Goal: Information Seeking & Learning: Find specific fact

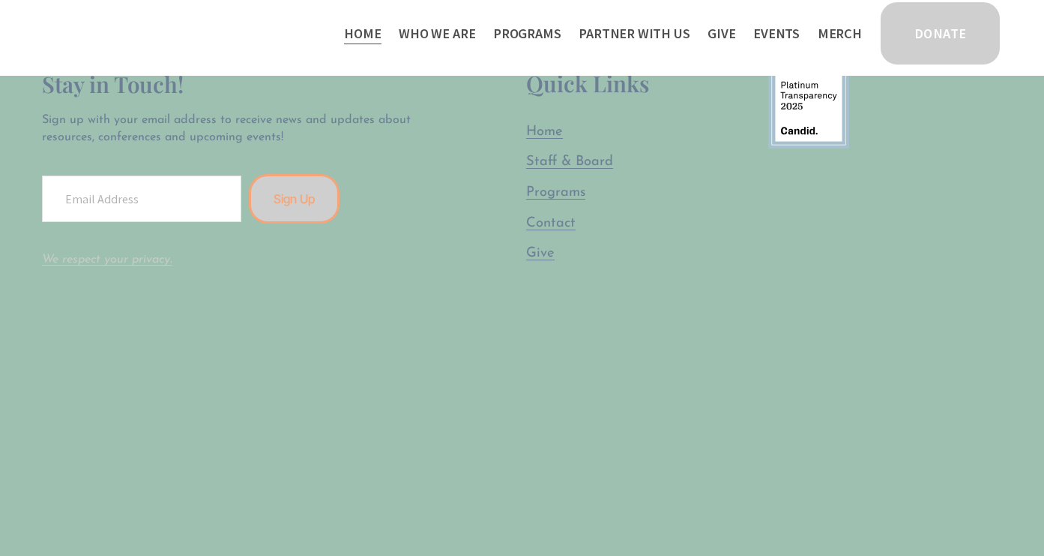
scroll to position [3697, 0]
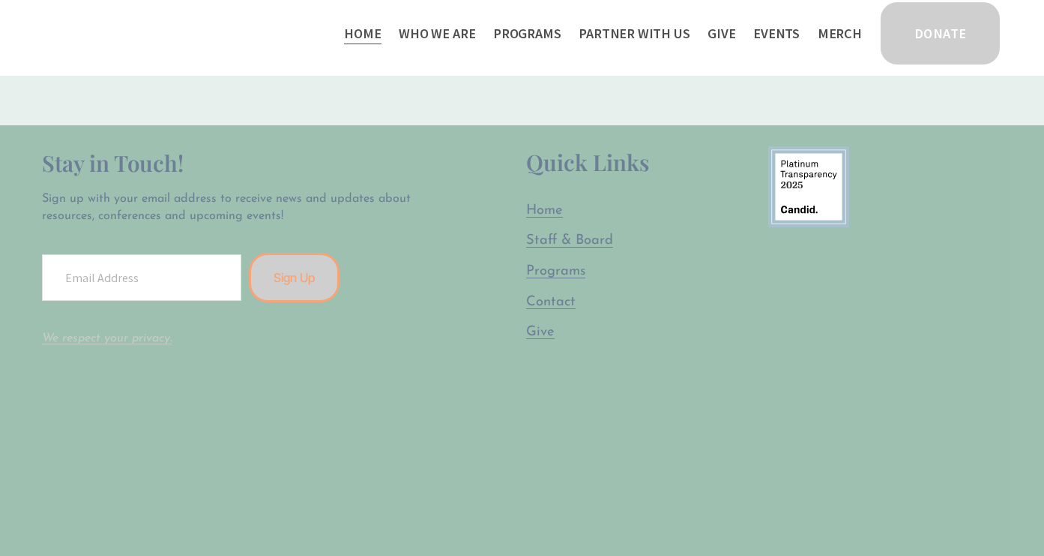
click at [597, 233] on span "Staff & Board" at bounding box center [569, 240] width 87 height 14
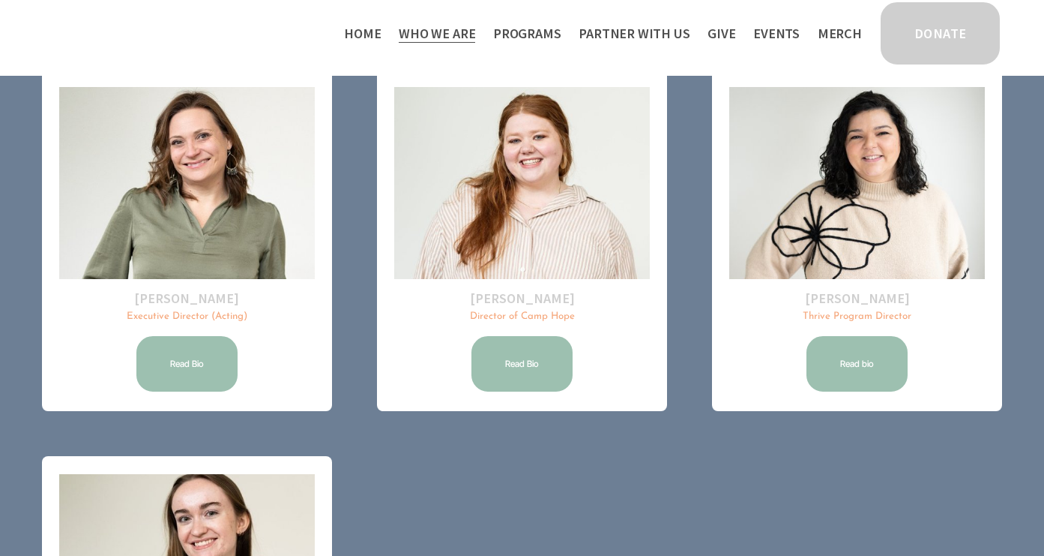
scroll to position [140, 0]
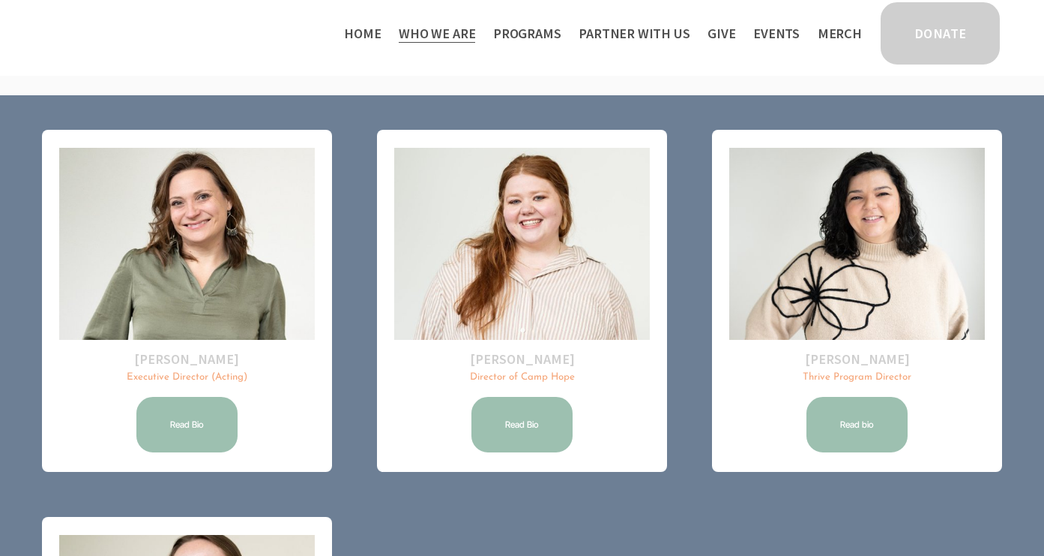
click at [0, 0] on span "Public Documents" at bounding box center [0, 0] width 0 height 0
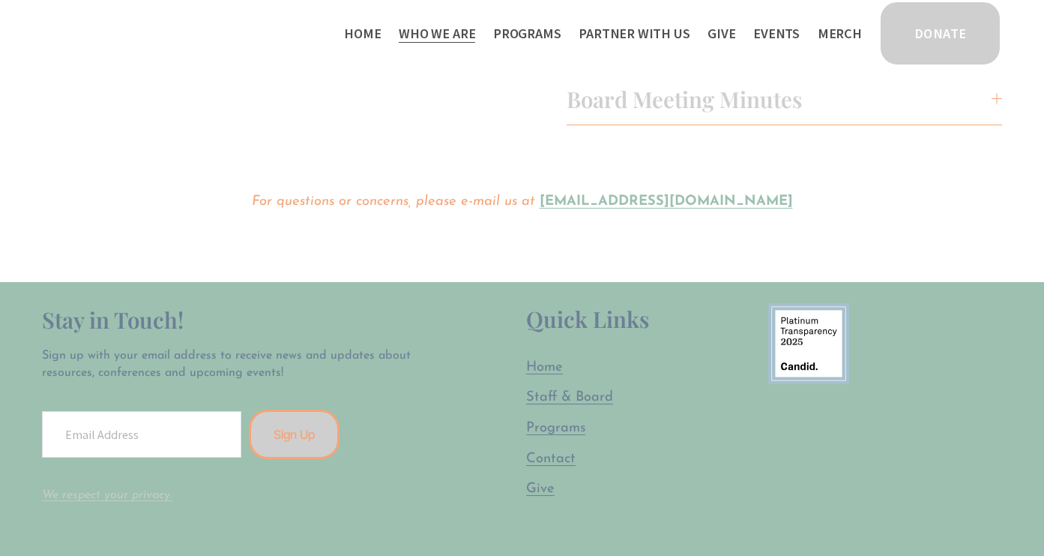
scroll to position [148, 0]
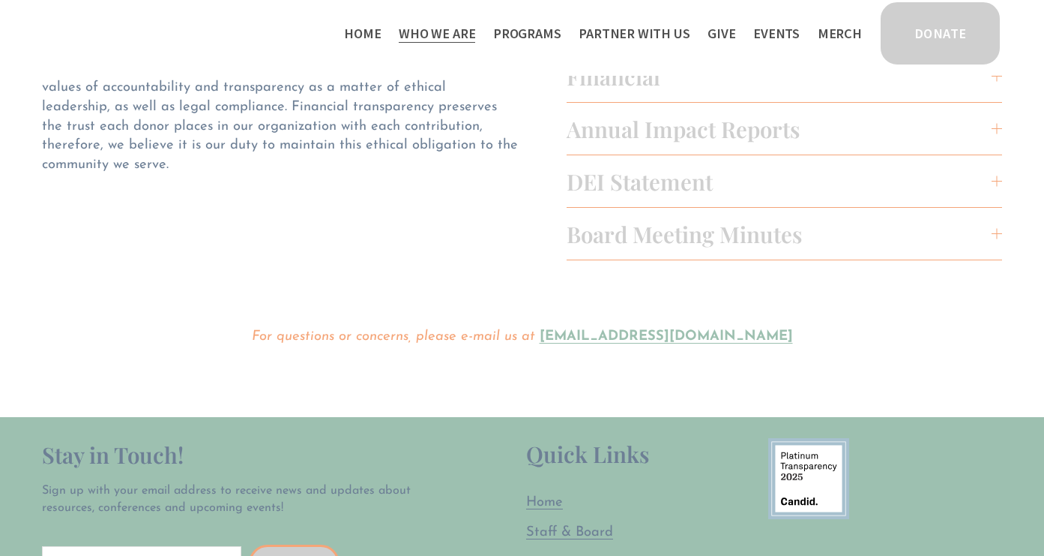
click at [618, 235] on span "Board Meeting Minutes" at bounding box center [779, 233] width 425 height 29
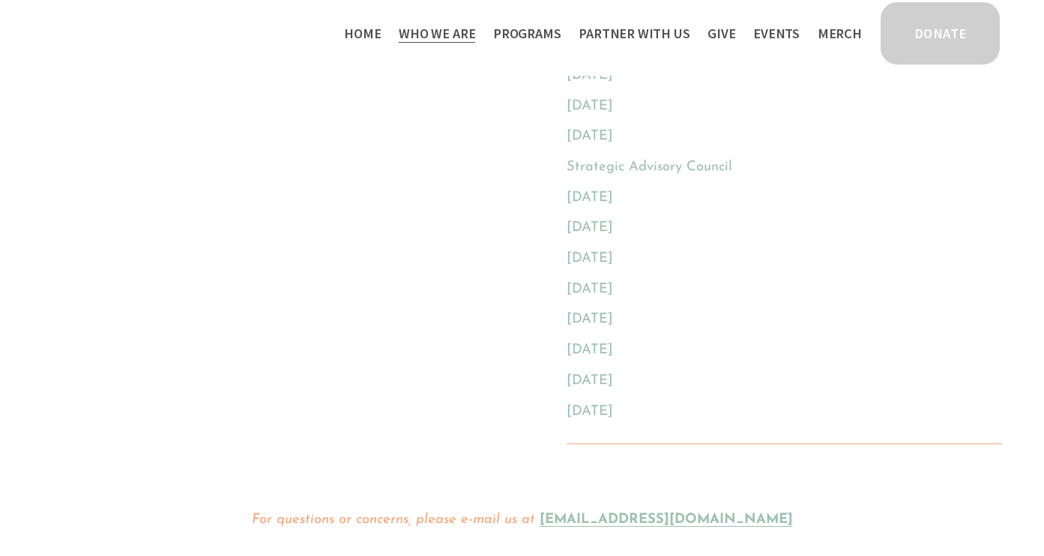
scroll to position [329, 0]
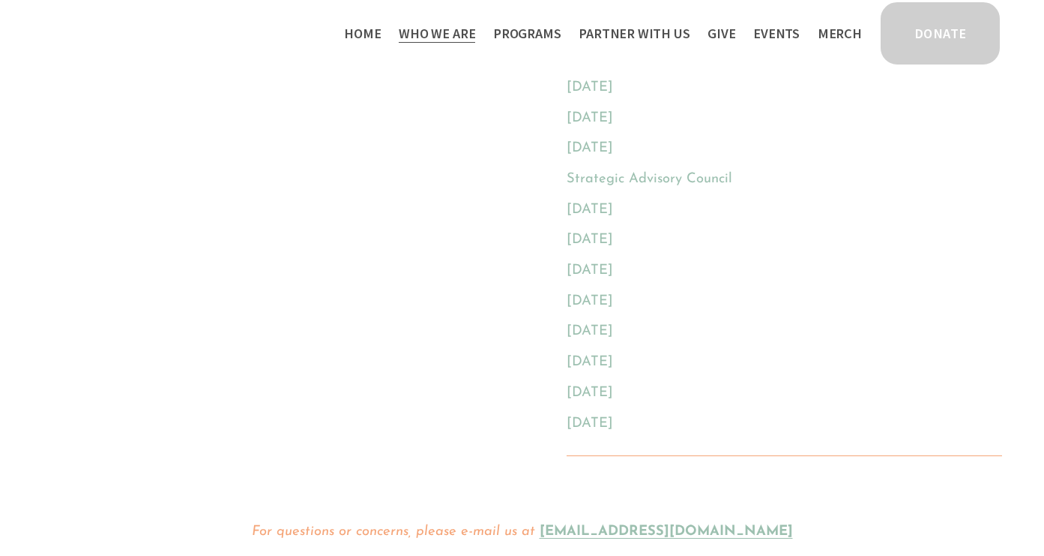
click at [613, 210] on link "[DATE]" at bounding box center [590, 209] width 46 height 14
click at [603, 180] on link "Strategic Advisory Council" at bounding box center [650, 179] width 166 height 14
click at [613, 147] on link "[DATE]" at bounding box center [590, 148] width 46 height 14
click at [599, 90] on link "[DATE]" at bounding box center [590, 87] width 46 height 14
click at [601, 115] on link "[DATE]" at bounding box center [590, 118] width 46 height 14
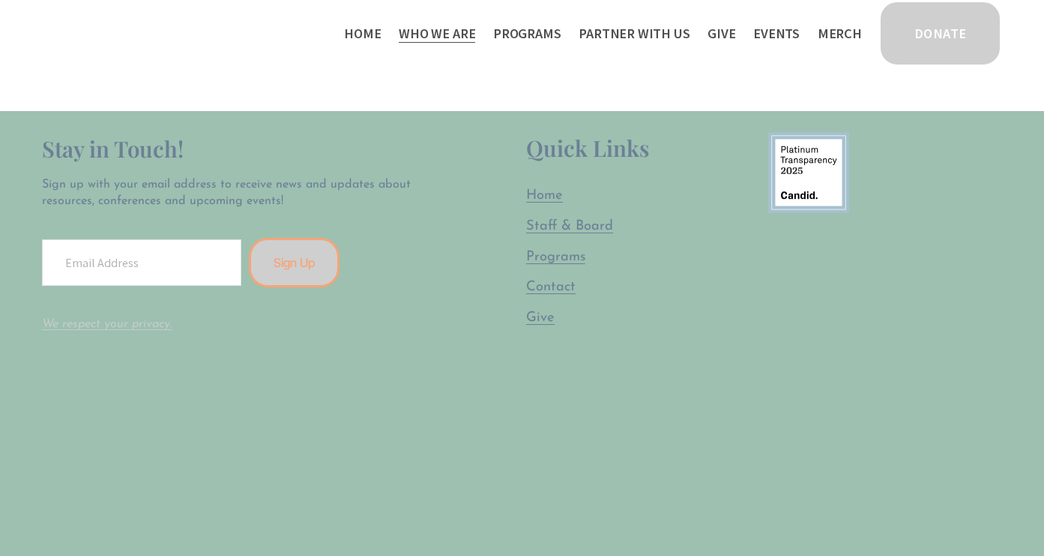
scroll to position [798, 0]
